Goal: Transaction & Acquisition: Purchase product/service

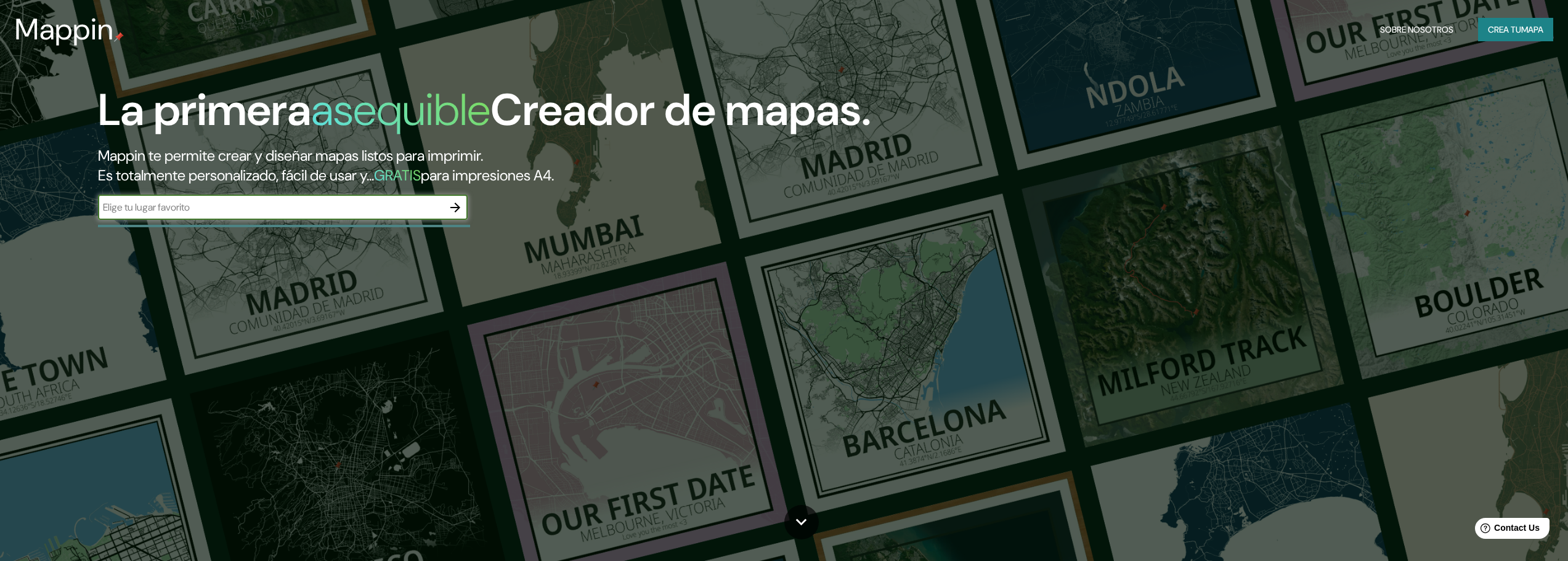
click at [365, 201] on input "text" at bounding box center [270, 207] width 345 height 14
click at [359, 211] on input "text" at bounding box center [270, 207] width 345 height 14
paste input "-25.509159, -54.641750"
type input "-25.509159, -54.641750"
click at [451, 204] on icon "button" at bounding box center [455, 207] width 15 height 15
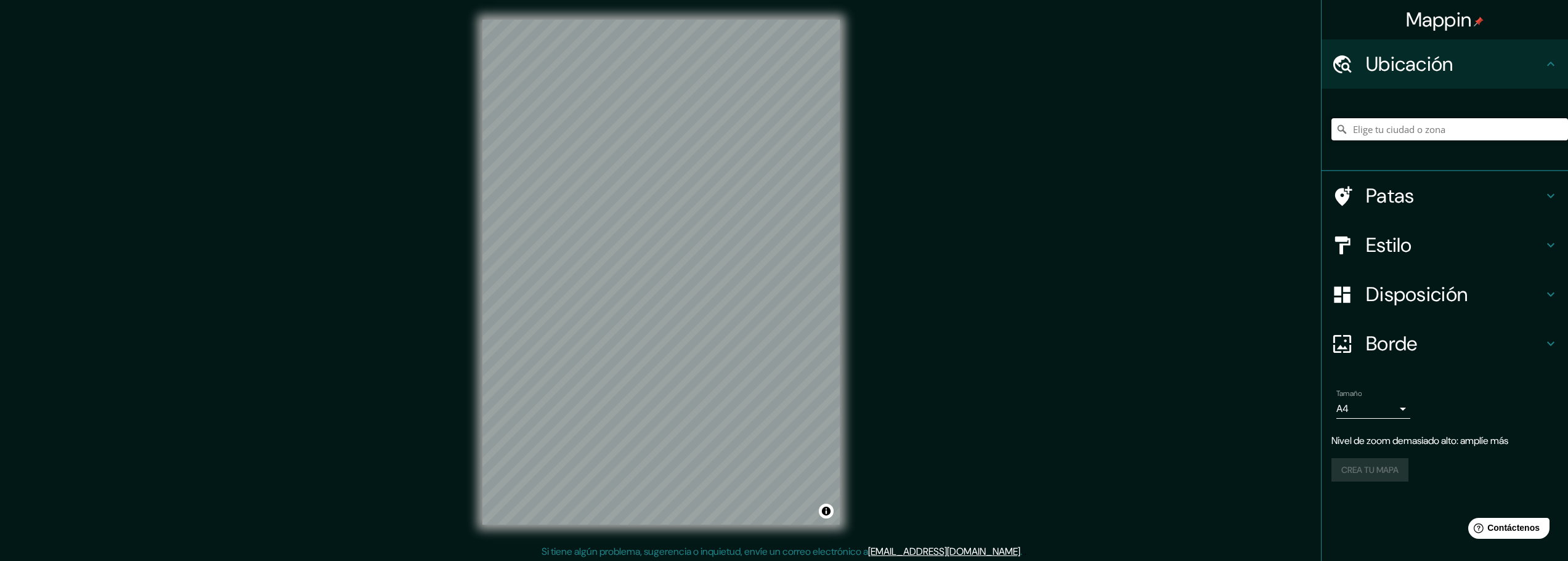
click at [1428, 130] on input "Elige tu ciudad o zona" at bounding box center [1449, 129] width 237 height 22
paste input "-25.509159, -54.641750"
type input "-25.509159, -54.641750"
click at [924, 393] on div "Mappin Ubicación -25.509159, -54.641750 No se encontraron resultados Patas Esti…" at bounding box center [784, 282] width 1568 height 564
click at [864, 407] on div "Mappin Ubicación -25.509159, -54.641750 No se encontraron resultados Patas Esti…" at bounding box center [784, 282] width 1568 height 564
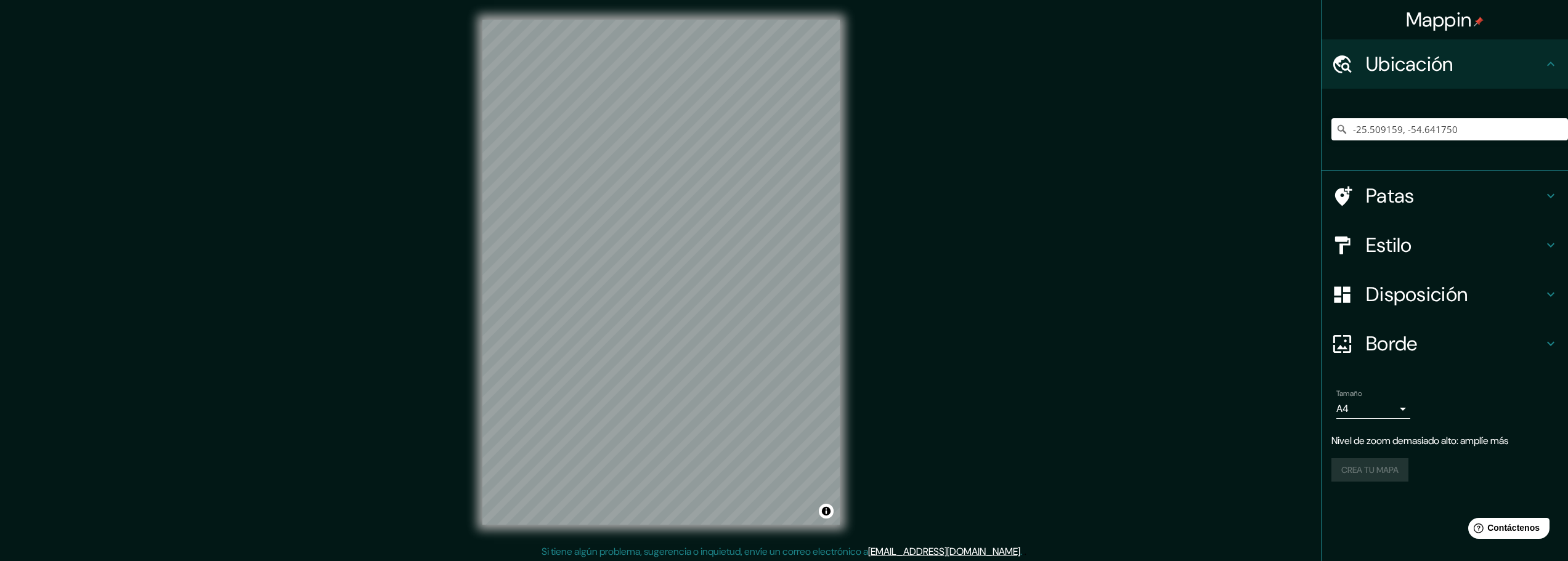
click at [890, 424] on div "Mappin Ubicación -25.509159, -54.641750 No se encontraron resultados Patas Esti…" at bounding box center [784, 282] width 1568 height 564
click at [938, 428] on div "Mappin Ubicación -25.509159, -54.641750 No se encontraron resultados Patas Esti…" at bounding box center [784, 282] width 1568 height 564
click at [703, 560] on html "Mappin Ubicación -25.509159, -54.641750 No se encontraron resultados Patas Esti…" at bounding box center [784, 280] width 1568 height 561
click at [744, 546] on div "Mappin Ubicación -25.509159, -54.641750 No se encontraron resultados Patas Esti…" at bounding box center [784, 282] width 1568 height 564
click at [914, 432] on div "Mappin Ubicación -25.509159, -54.641750 No se encontraron resultados Patas Esti…" at bounding box center [784, 282] width 1568 height 564
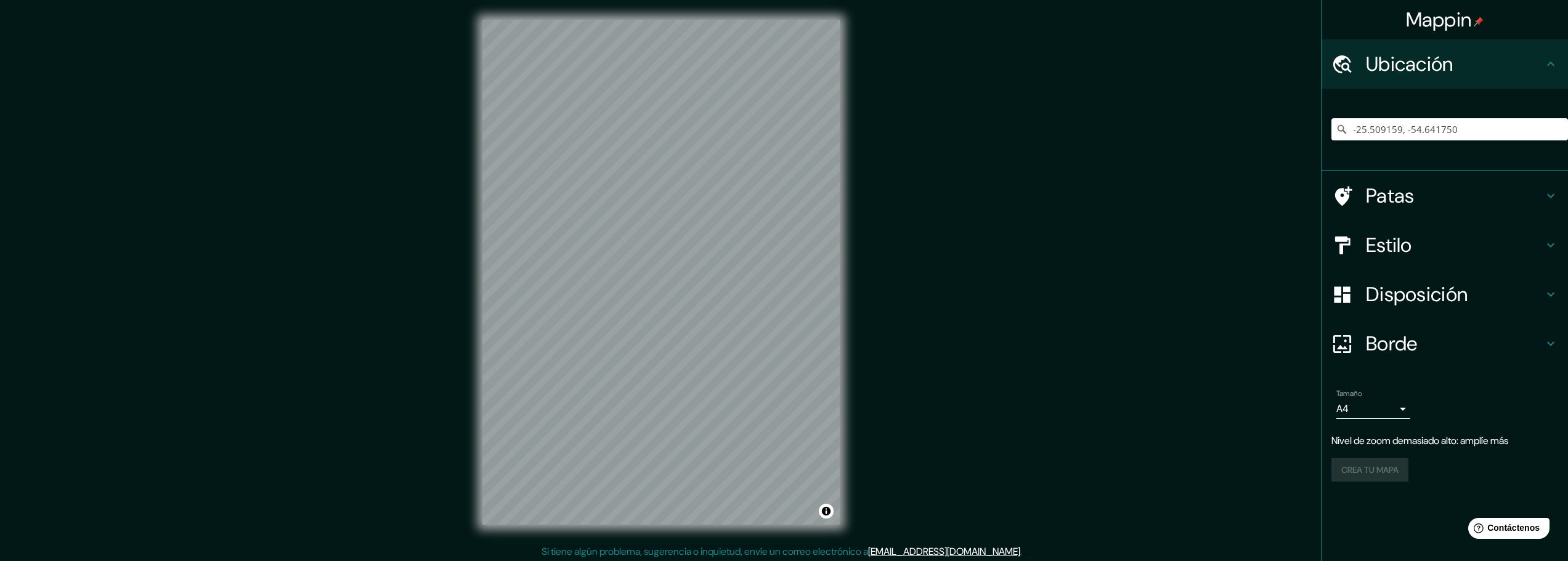
click at [982, 451] on div "Mappin Ubicación -25.509159, -54.641750 No se encontraron resultados Patas Esti…" at bounding box center [784, 282] width 1568 height 564
click at [1056, 445] on div "Mappin Ubicación -25.509159, -54.641750 No se encontraron resultados Patas Esti…" at bounding box center [784, 282] width 1568 height 564
click at [1281, 481] on div "Mappin Ubicación -25.509159, -54.641750 No se encontraron resultados Patas Esti…" at bounding box center [784, 282] width 1568 height 564
click at [958, 441] on div "Mappin Ubicación -25.509159, -54.641750 No se encontraron resultados Patas Esti…" at bounding box center [784, 282] width 1568 height 564
click at [881, 423] on div "Mappin Ubicación -25.509159, -54.641750 No se encontraron resultados Patas Esti…" at bounding box center [784, 282] width 1568 height 564
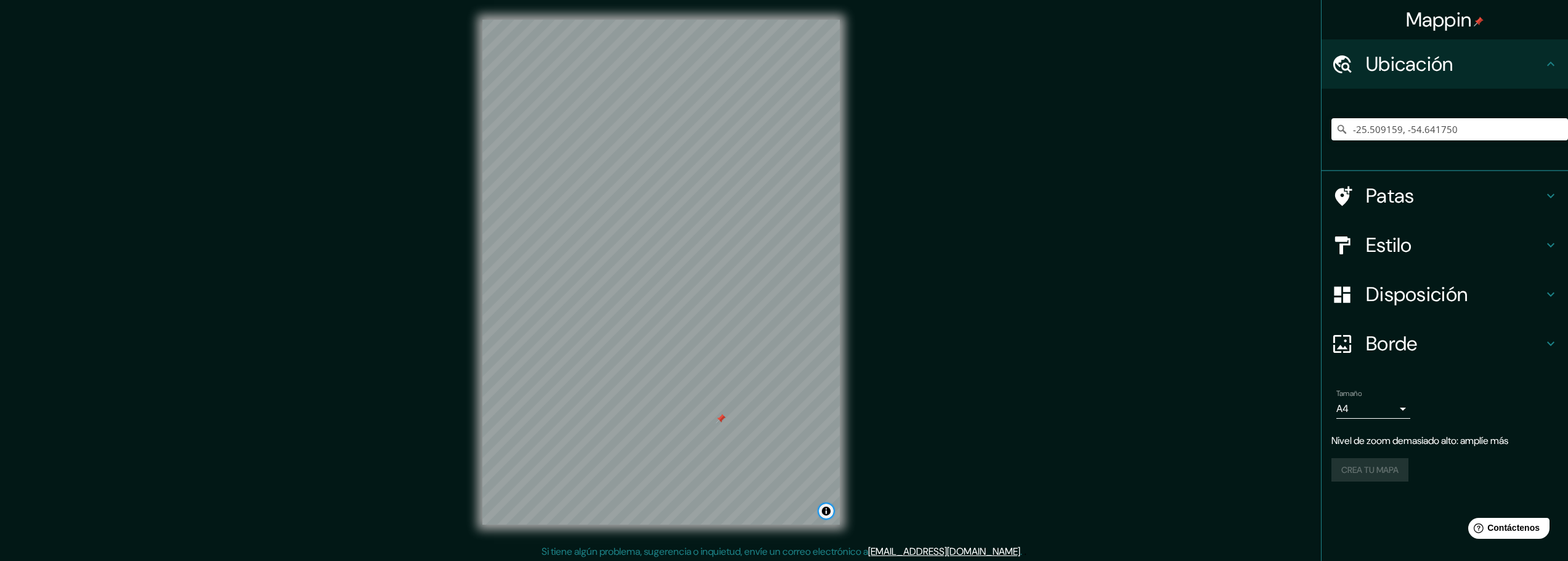
click at [827, 505] on button "Activar o desactivar atribución" at bounding box center [826, 511] width 15 height 15
drag, startPoint x: 1059, startPoint y: 469, endPoint x: 894, endPoint y: 471, distance: 165.0
click at [1036, 473] on div "Mappin Ubicación -25.509159, -54.641750 No se encontraron resultados Patas Esti…" at bounding box center [784, 282] width 1568 height 564
click at [1401, 198] on font "Patas" at bounding box center [1390, 196] width 49 height 26
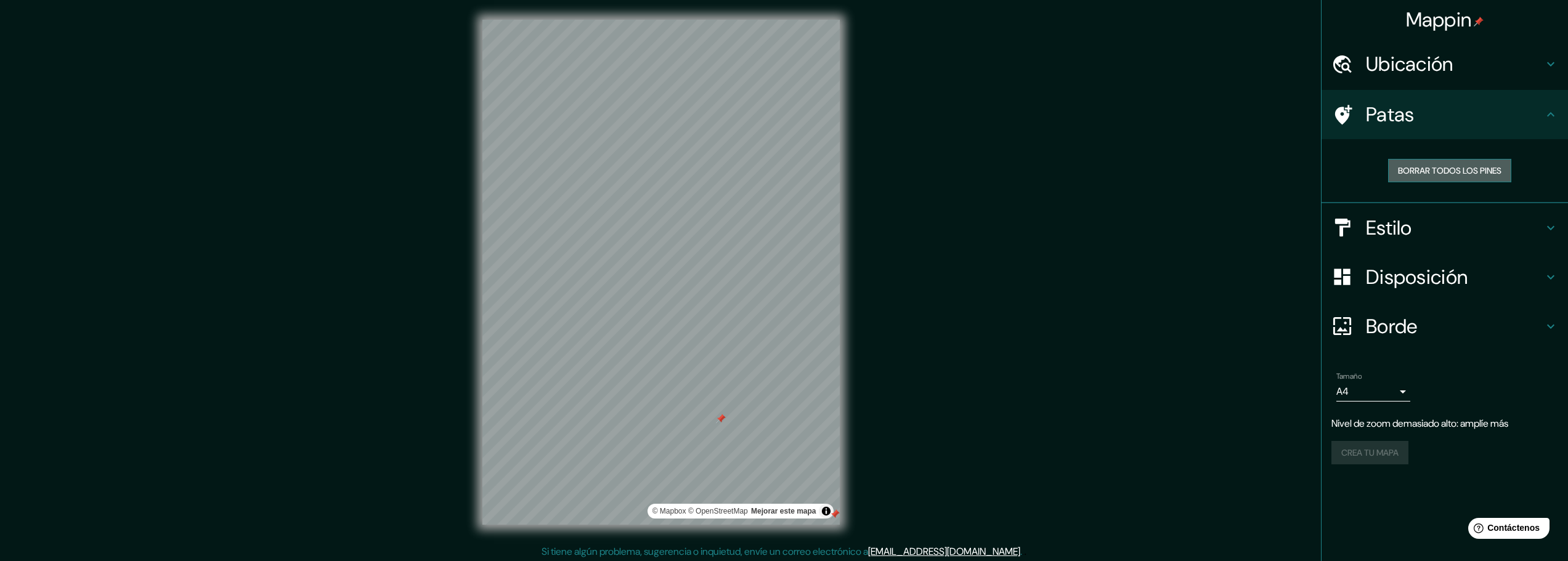
click at [1416, 167] on font "Borrar todos los pines" at bounding box center [1449, 171] width 103 height 11
click at [1403, 231] on font "Estilo" at bounding box center [1389, 228] width 46 height 26
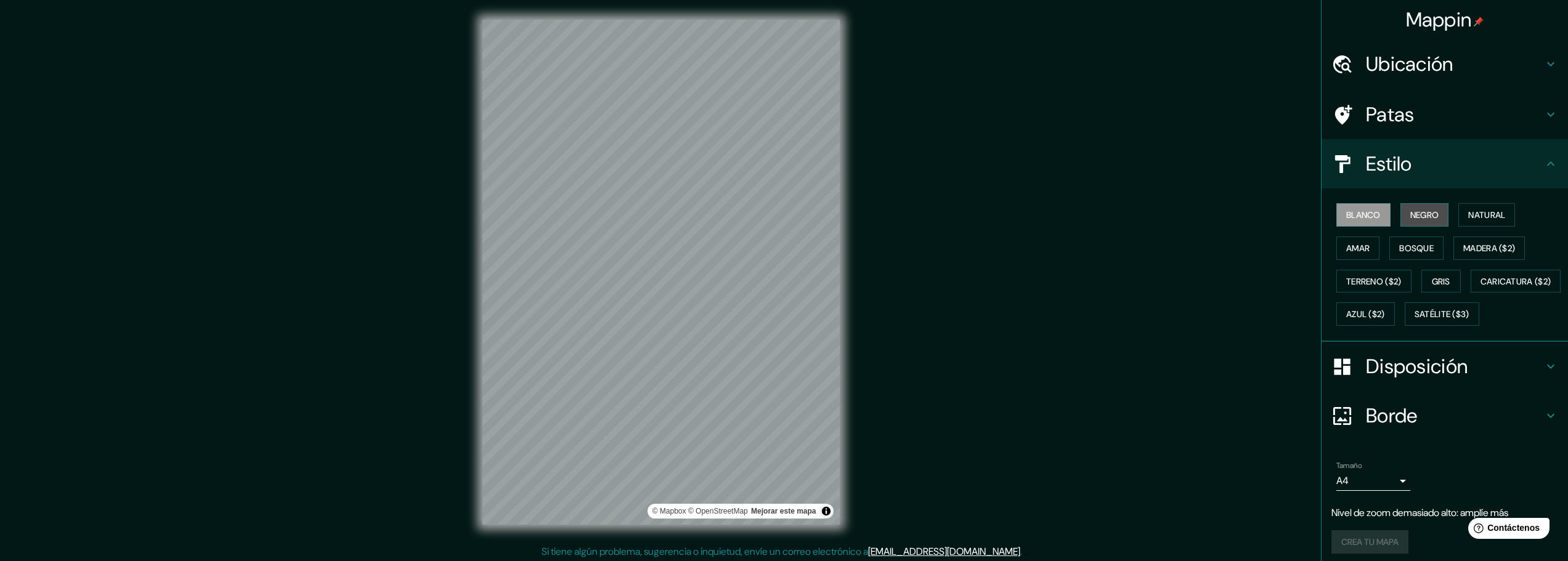
click at [1418, 209] on font "Negro" at bounding box center [1424, 215] width 29 height 11
click at [1479, 221] on font "Natural" at bounding box center [1486, 215] width 37 height 16
click at [1419, 247] on font "Bosque" at bounding box center [1416, 248] width 35 height 11
click at [1465, 249] on font "Madera ($2)" at bounding box center [1489, 248] width 52 height 11
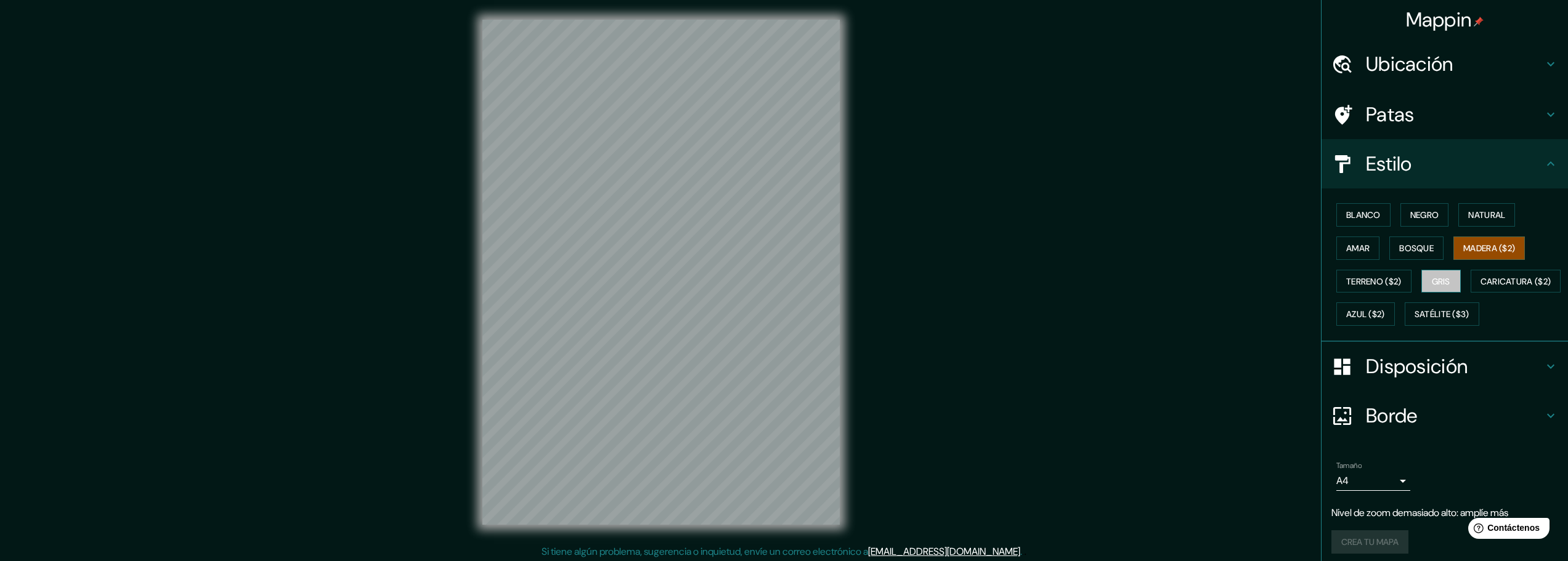
click at [1443, 279] on font "Gris" at bounding box center [1441, 282] width 19 height 11
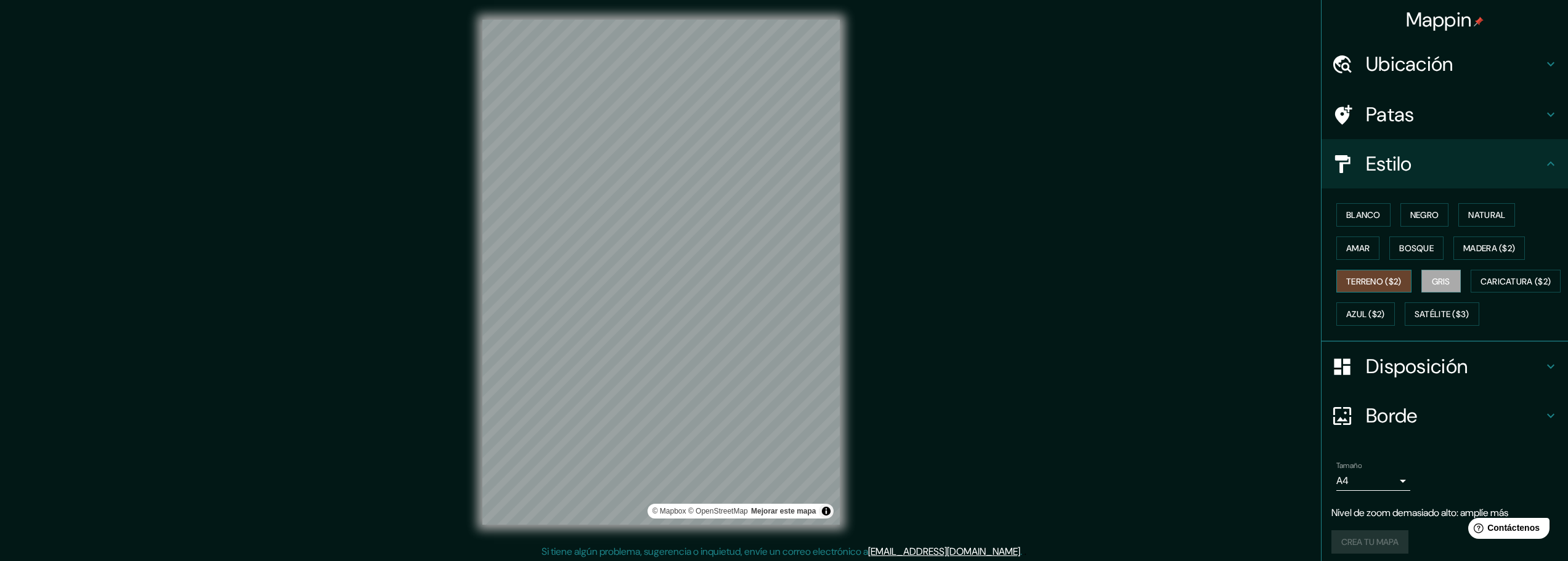
click at [1373, 276] on font "Terreno ($2)" at bounding box center [1374, 282] width 56 height 11
click at [1480, 287] on font "Caricatura ($2)" at bounding box center [1516, 282] width 71 height 11
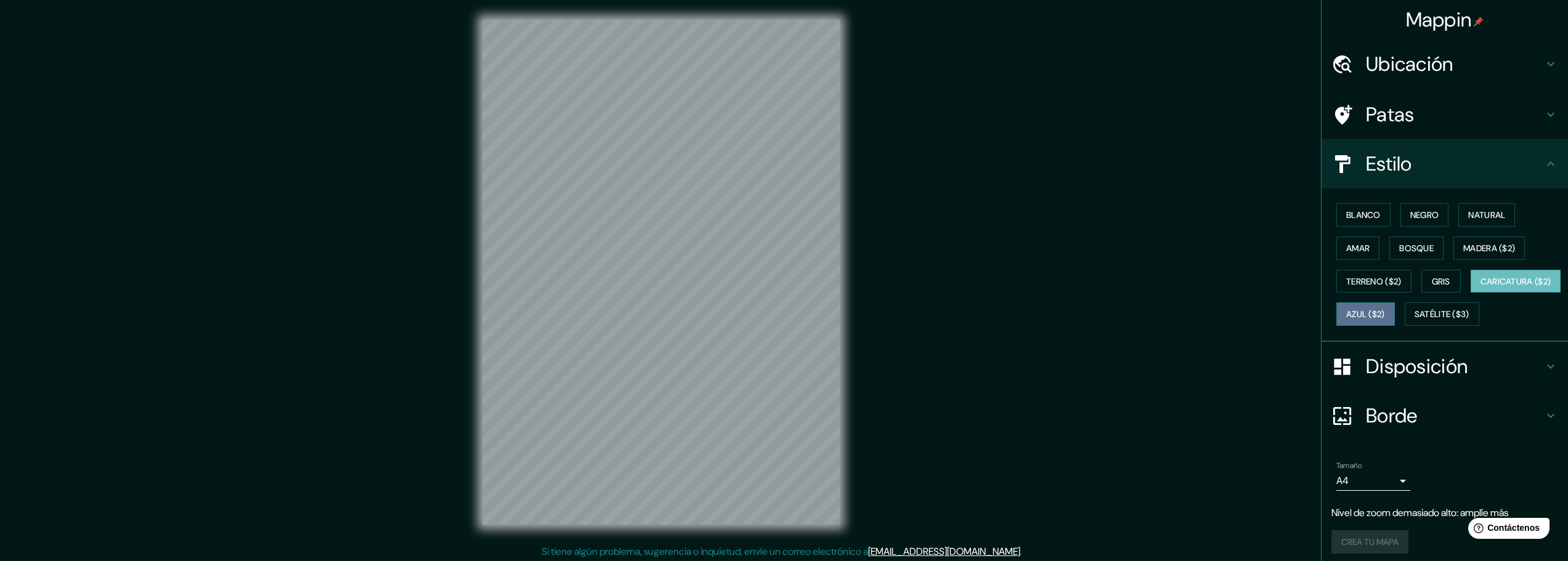
click at [1385, 316] on font "Azul ($2)" at bounding box center [1365, 315] width 39 height 11
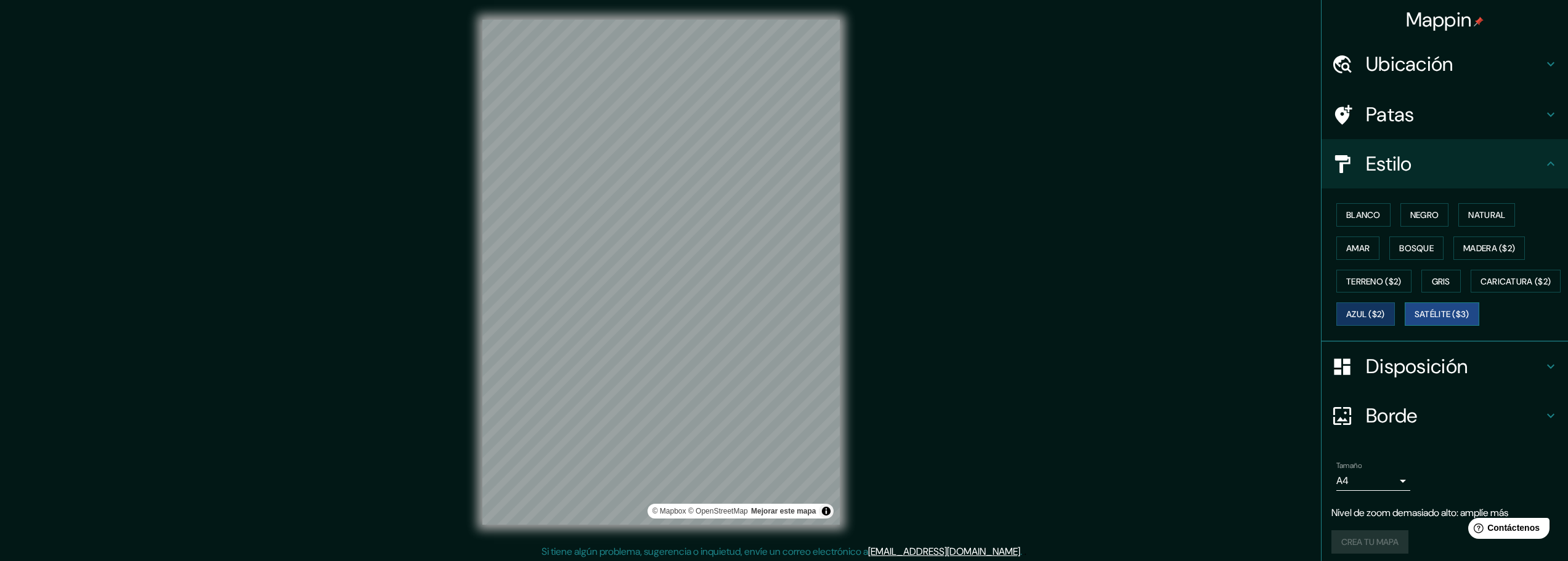
click at [1414, 323] on font "Satélite ($3)" at bounding box center [1441, 314] width 55 height 16
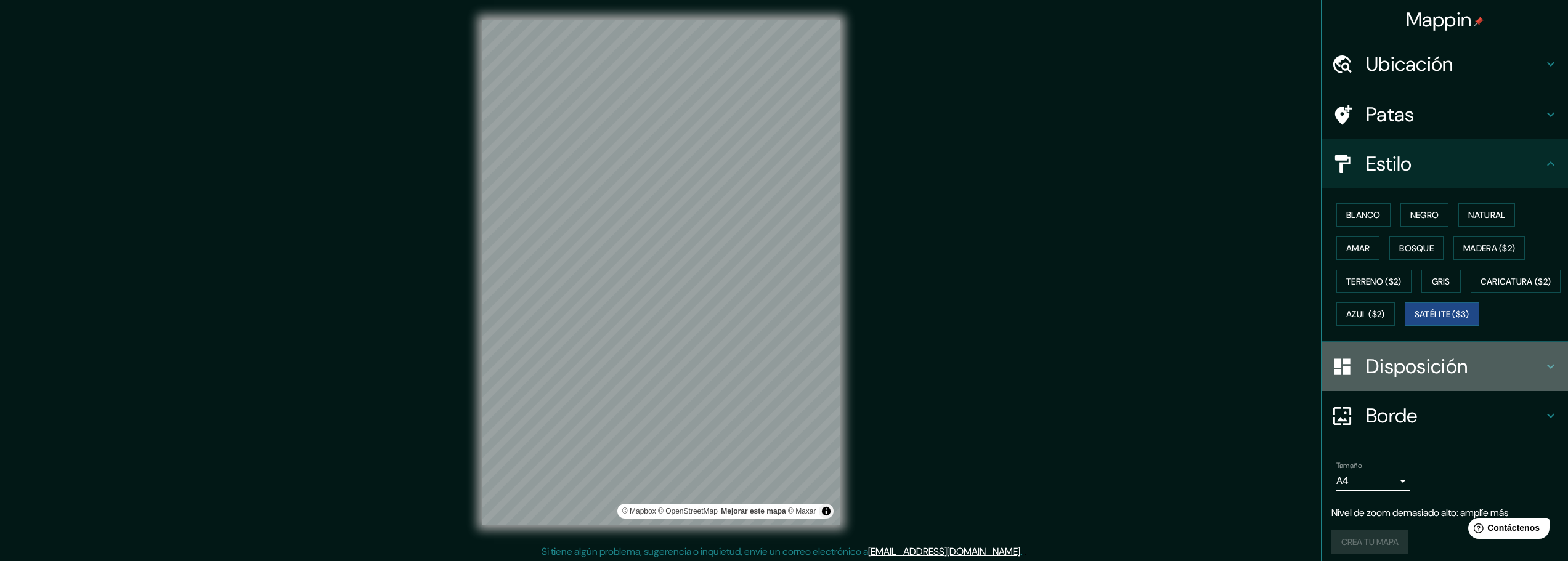
click at [1394, 380] on font "Disposición" at bounding box center [1417, 367] width 102 height 26
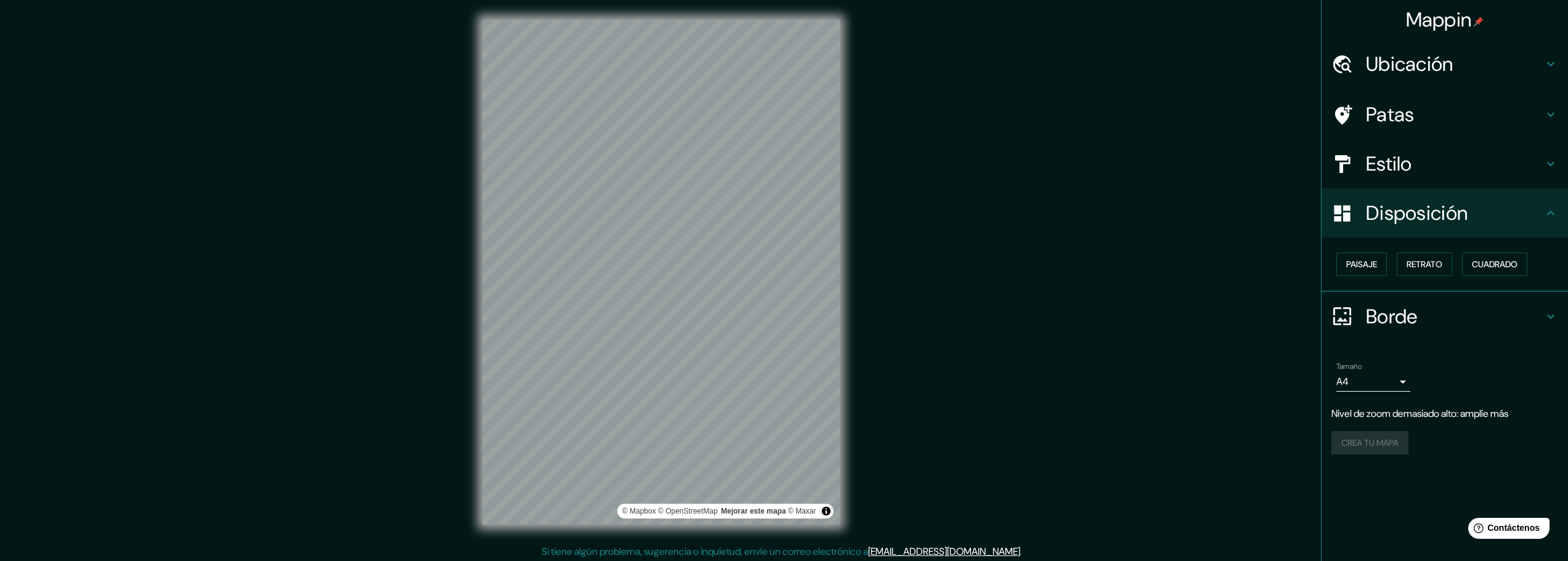
click at [1394, 320] on font "Borde" at bounding box center [1391, 317] width 52 height 26
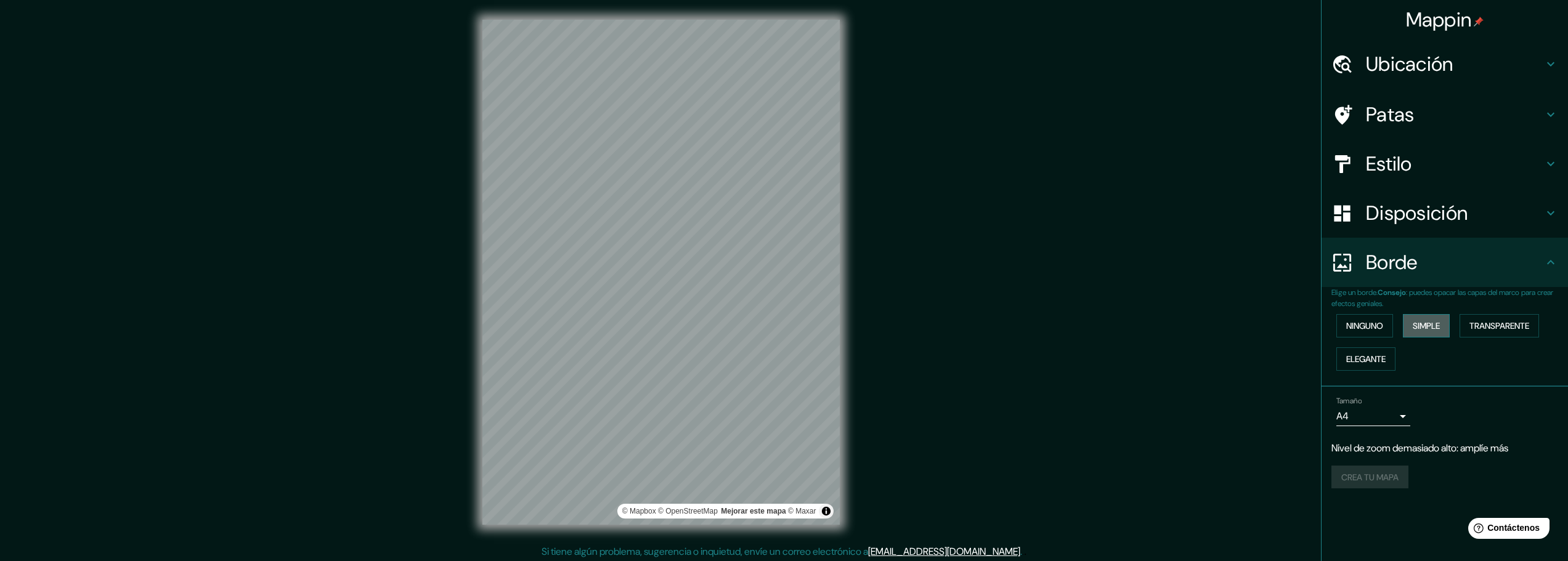
click at [1440, 325] on font "Simple" at bounding box center [1426, 326] width 27 height 11
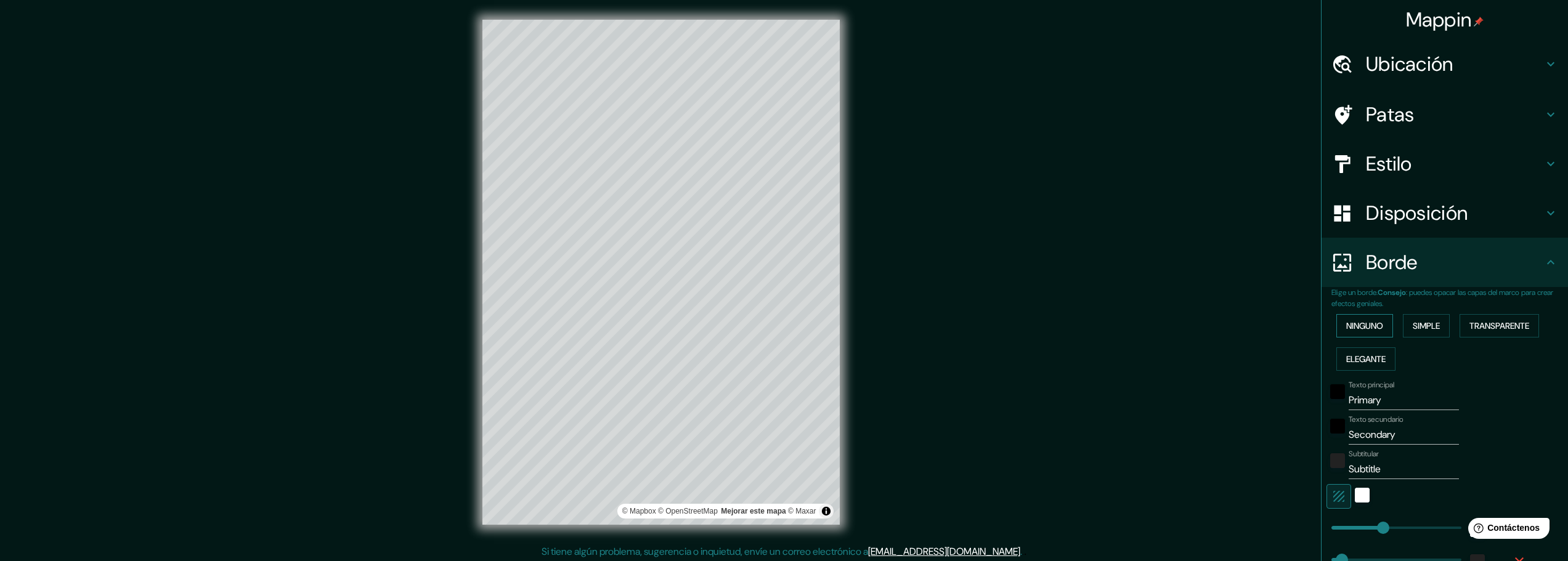
click at [1353, 327] on font "Ninguno" at bounding box center [1364, 326] width 37 height 11
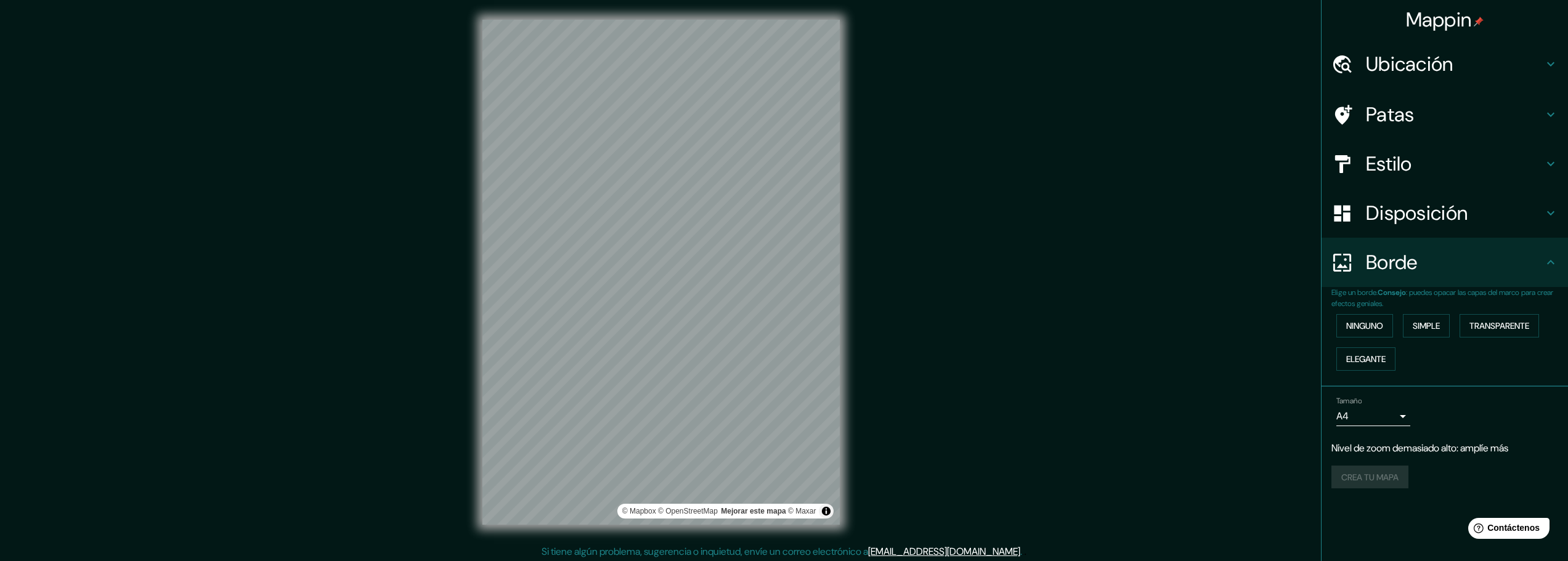
click at [1391, 260] on font "Borde" at bounding box center [1391, 262] width 52 height 26
click at [1396, 235] on div "Disposición" at bounding box center [1444, 213] width 246 height 49
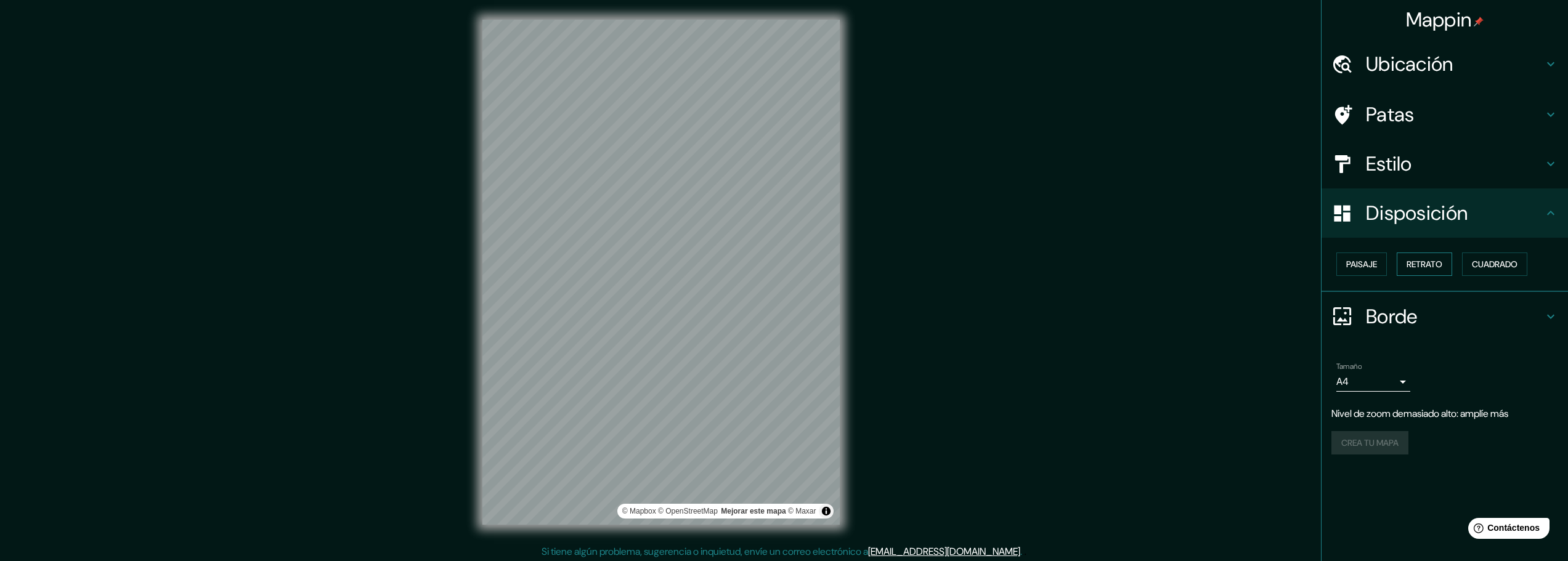
click at [1418, 268] on font "Retrato" at bounding box center [1424, 264] width 35 height 11
click at [1369, 259] on font "Paisaje" at bounding box center [1361, 264] width 31 height 11
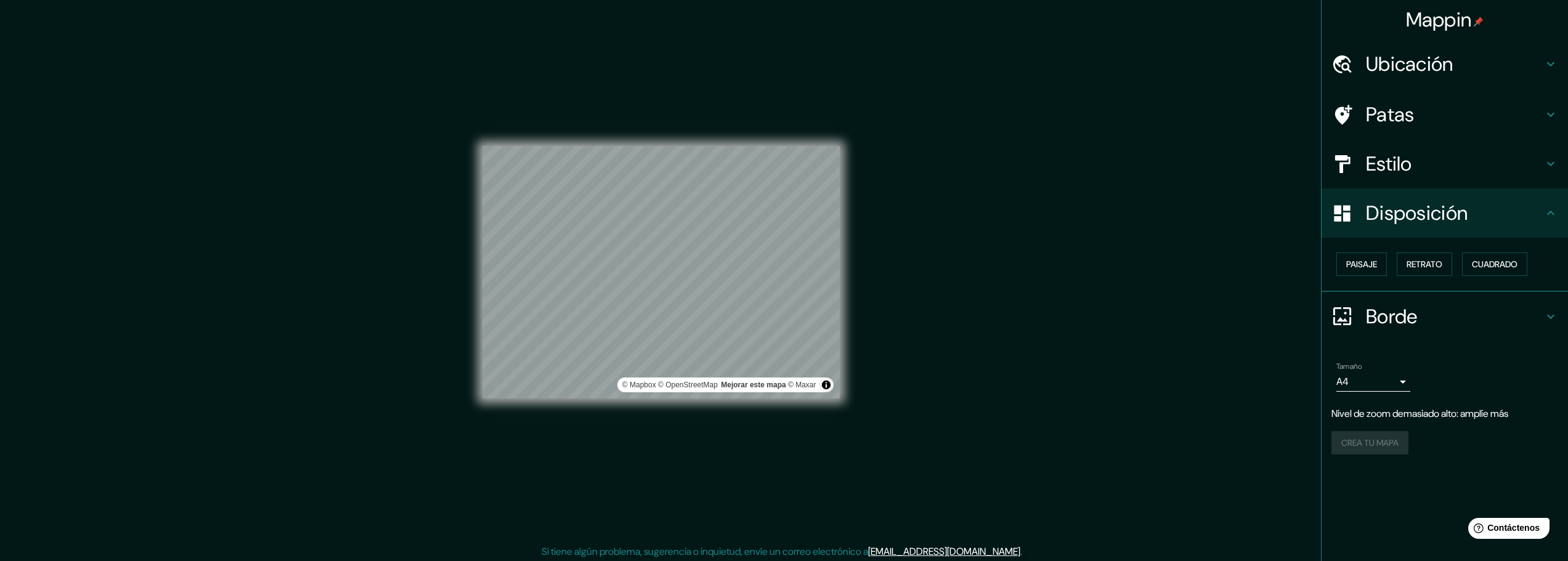
click at [1533, 271] on div "Paisaje Retrato Cuadrado" at bounding box center [1449, 264] width 237 height 33
click at [1411, 289] on div "Paisaje Retrato Cuadrado" at bounding box center [1444, 265] width 246 height 54
